Goal: Navigation & Orientation: Find specific page/section

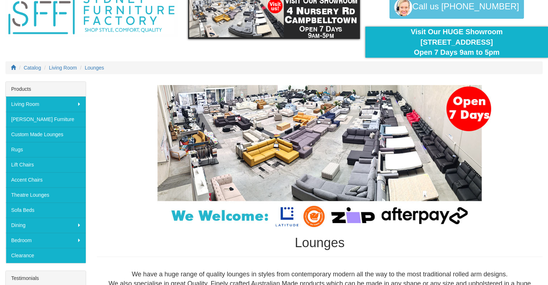
scroll to position [37, 0]
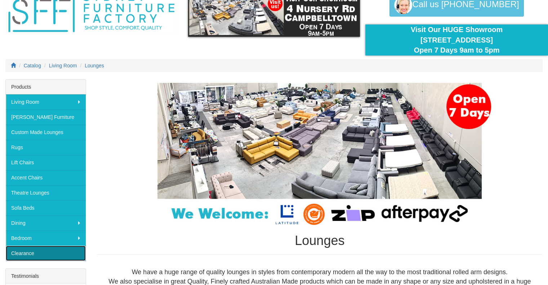
click at [25, 252] on link "Clearance" at bounding box center [46, 253] width 80 height 15
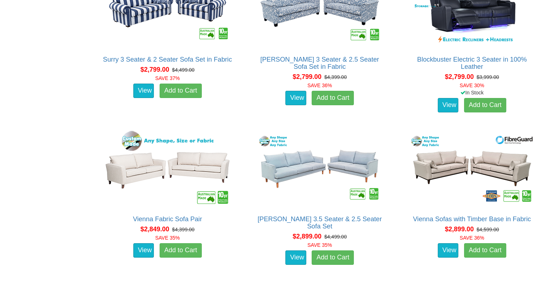
scroll to position [2331, 0]
